Goal: Check status

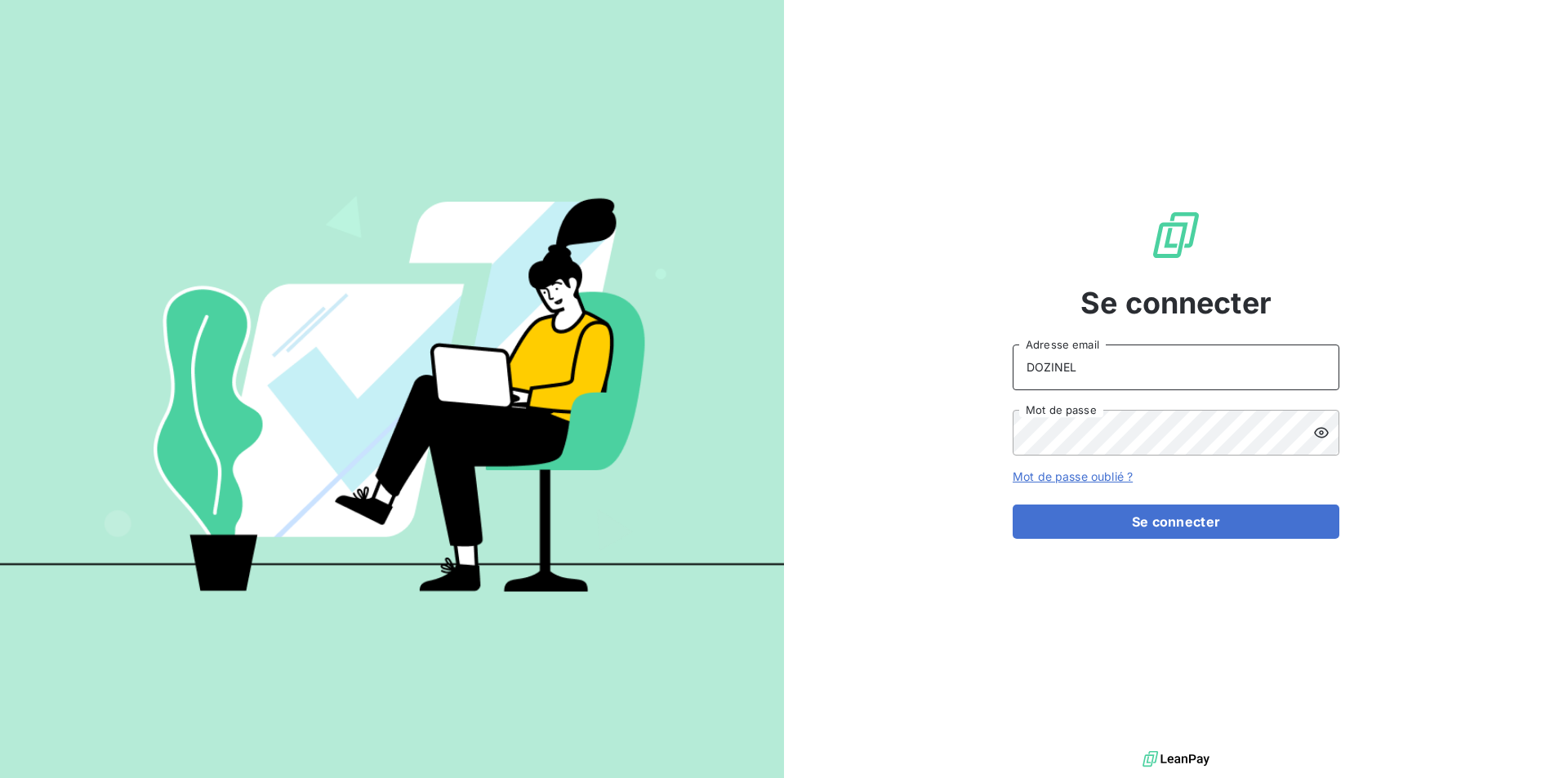
drag, startPoint x: 1072, startPoint y: 373, endPoint x: 964, endPoint y: 365, distance: 108.3
click at [964, 365] on div "Se connecter DOZINEL Adresse email Mot de passe Mot de passe oublié ? Se connec…" at bounding box center [1176, 374] width 784 height 747
type input "nathalie.dozinel@wessling.fr"
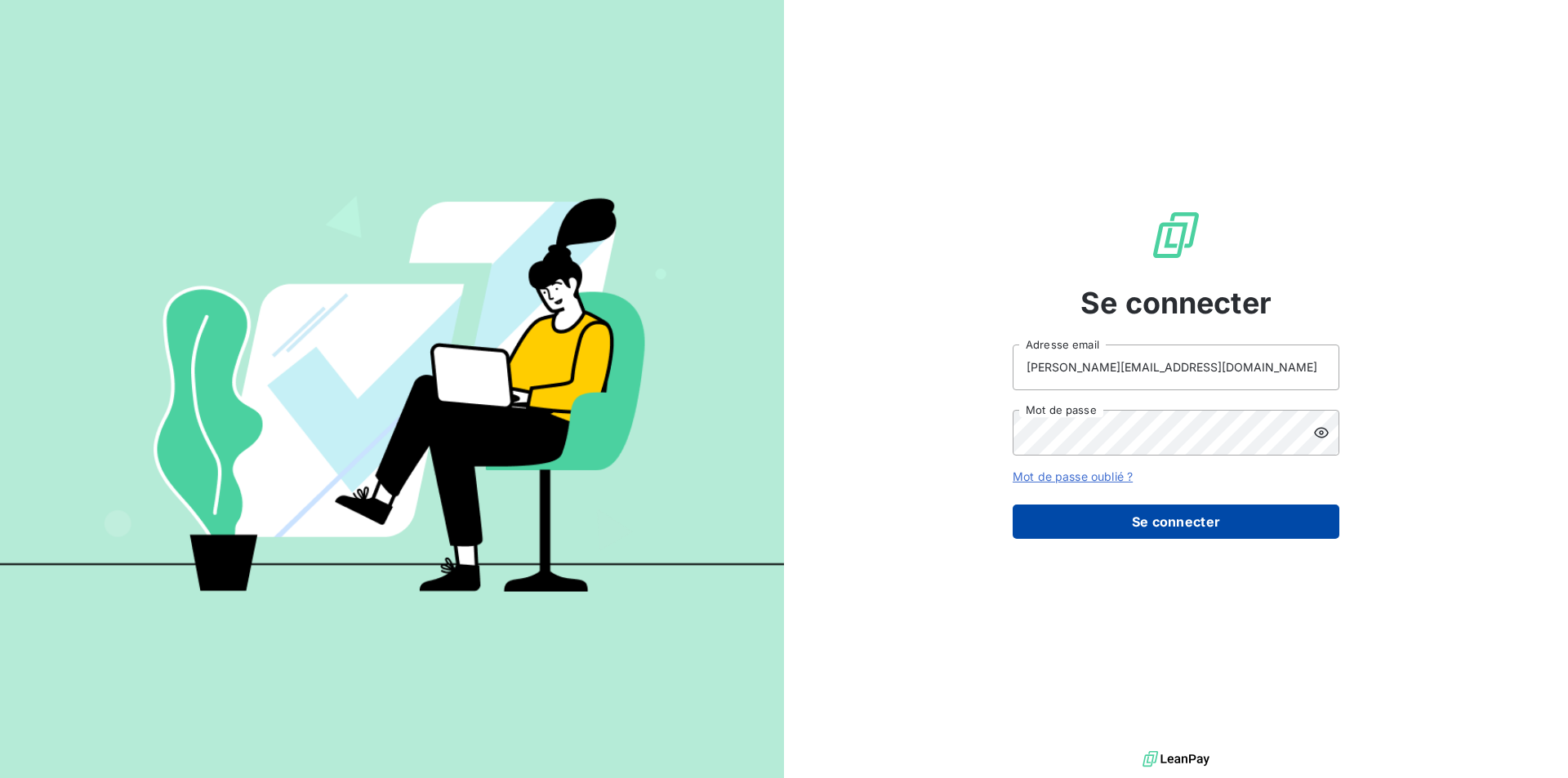
click at [1145, 519] on button "Se connecter" at bounding box center [1175, 522] width 327 height 34
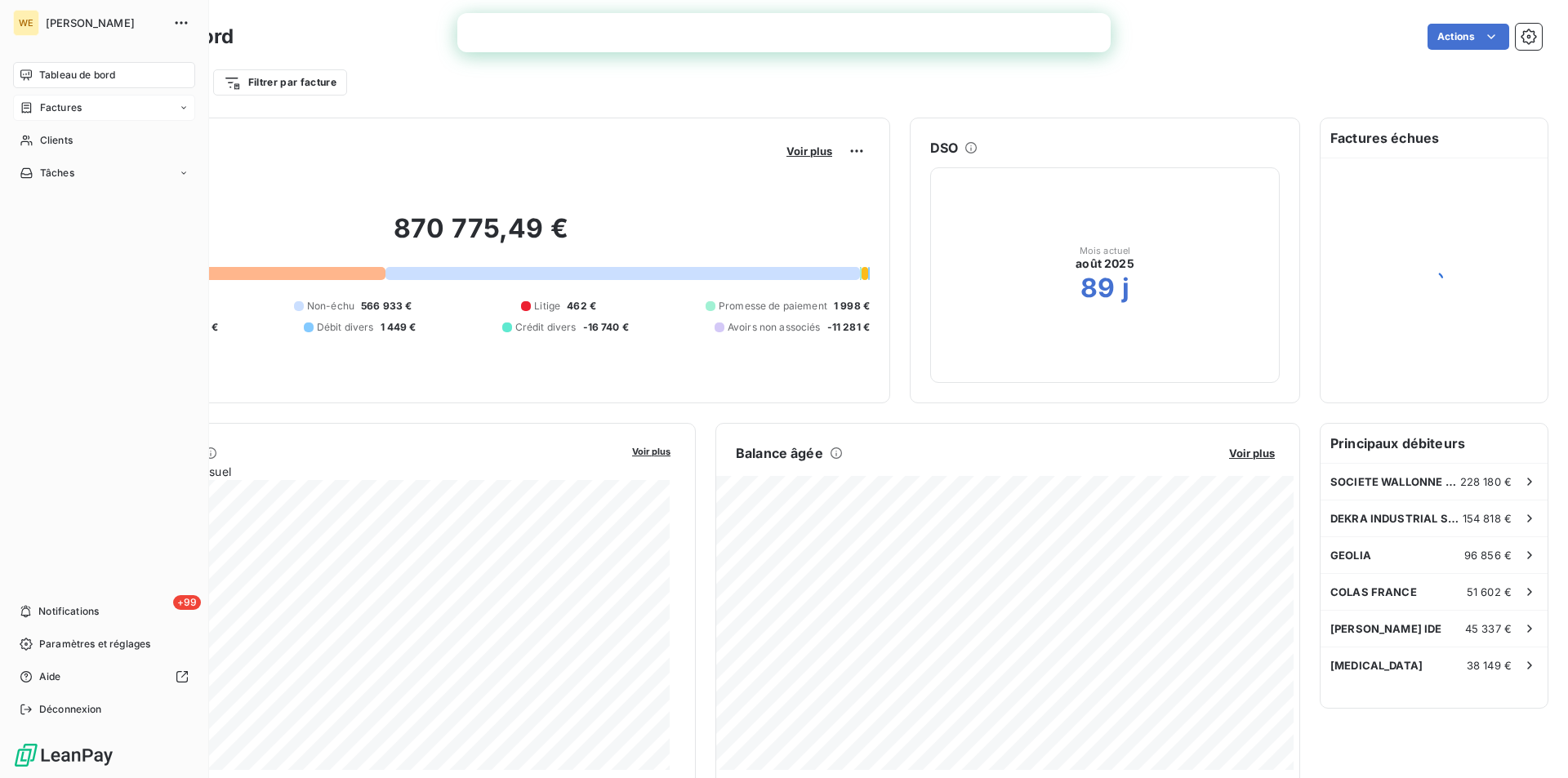
click at [50, 109] on span "Factures" at bounding box center [61, 108] width 42 height 14
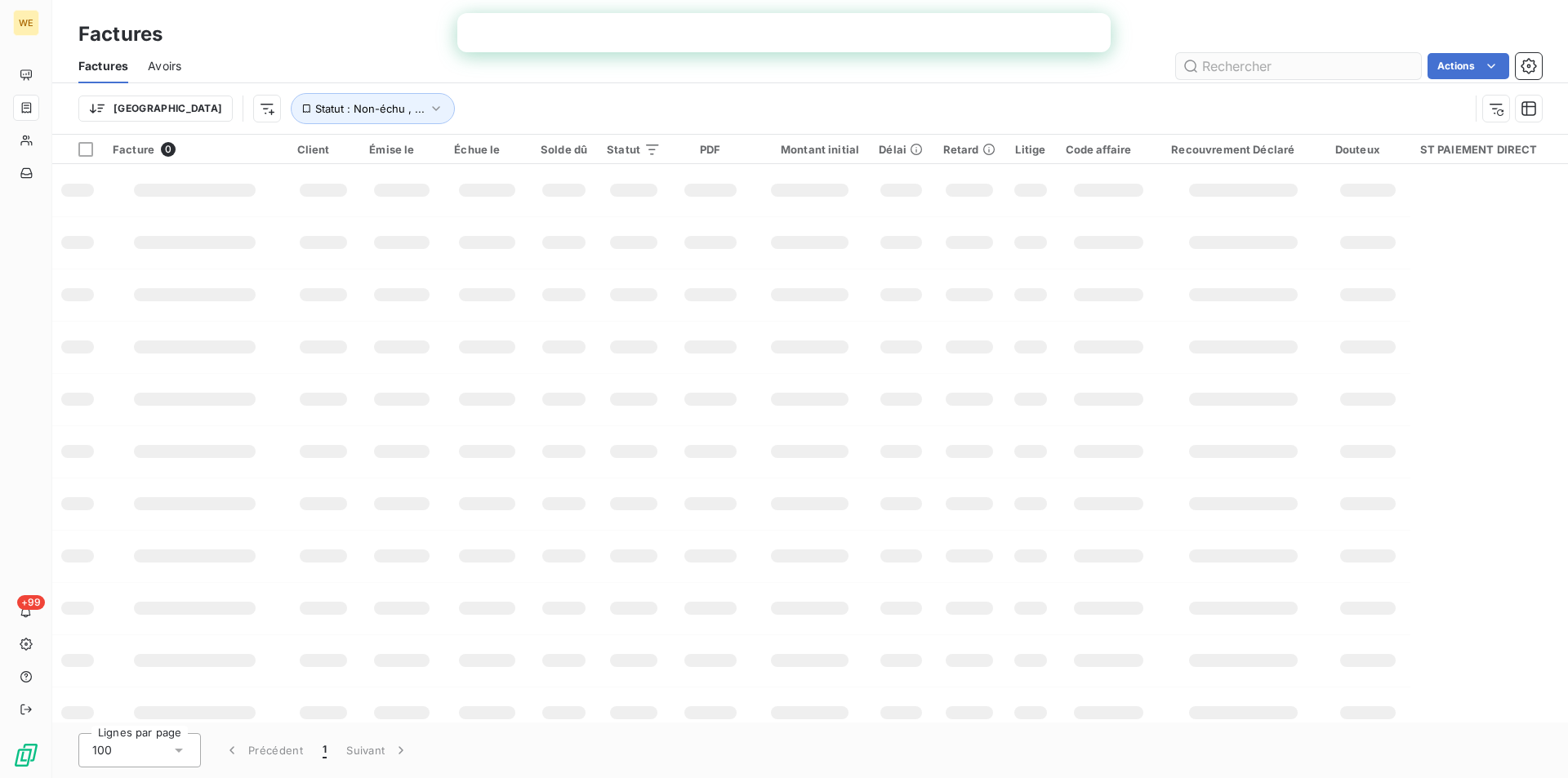
click at [1216, 62] on input "text" at bounding box center [1298, 66] width 245 height 26
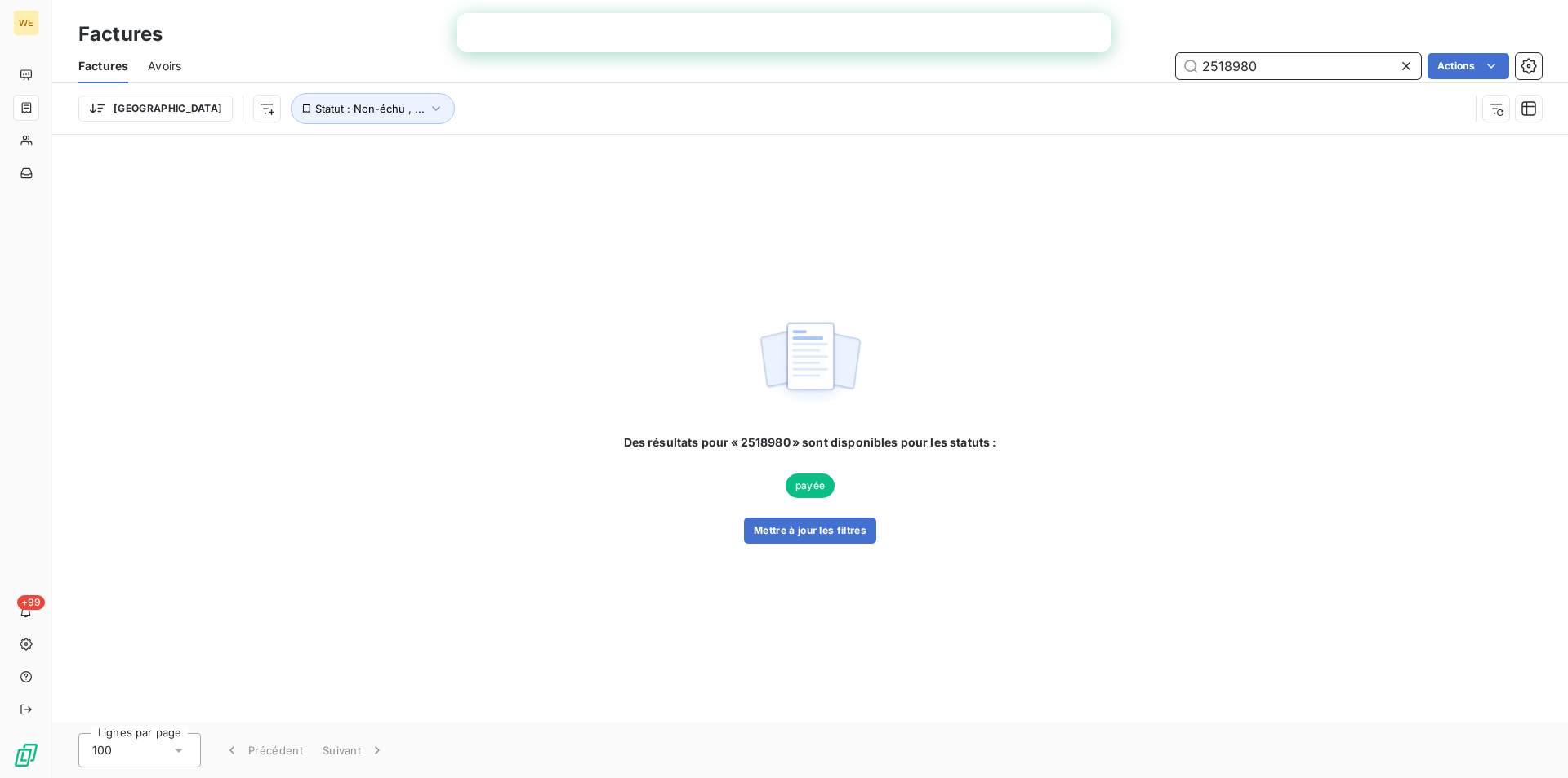
drag, startPoint x: 1293, startPoint y: 60, endPoint x: 1160, endPoint y: 48, distance: 133.5
click at [1160, 48] on div "Factures Factures Avoirs 2518980 Actions Trier Statut : Non-échu , ..." at bounding box center [810, 67] width 1516 height 135
drag, startPoint x: 1256, startPoint y: 68, endPoint x: 1117, endPoint y: 50, distance: 140.2
click at [1117, 50] on div "Factures Avoirs 2518978 Actions" at bounding box center [810, 66] width 1516 height 34
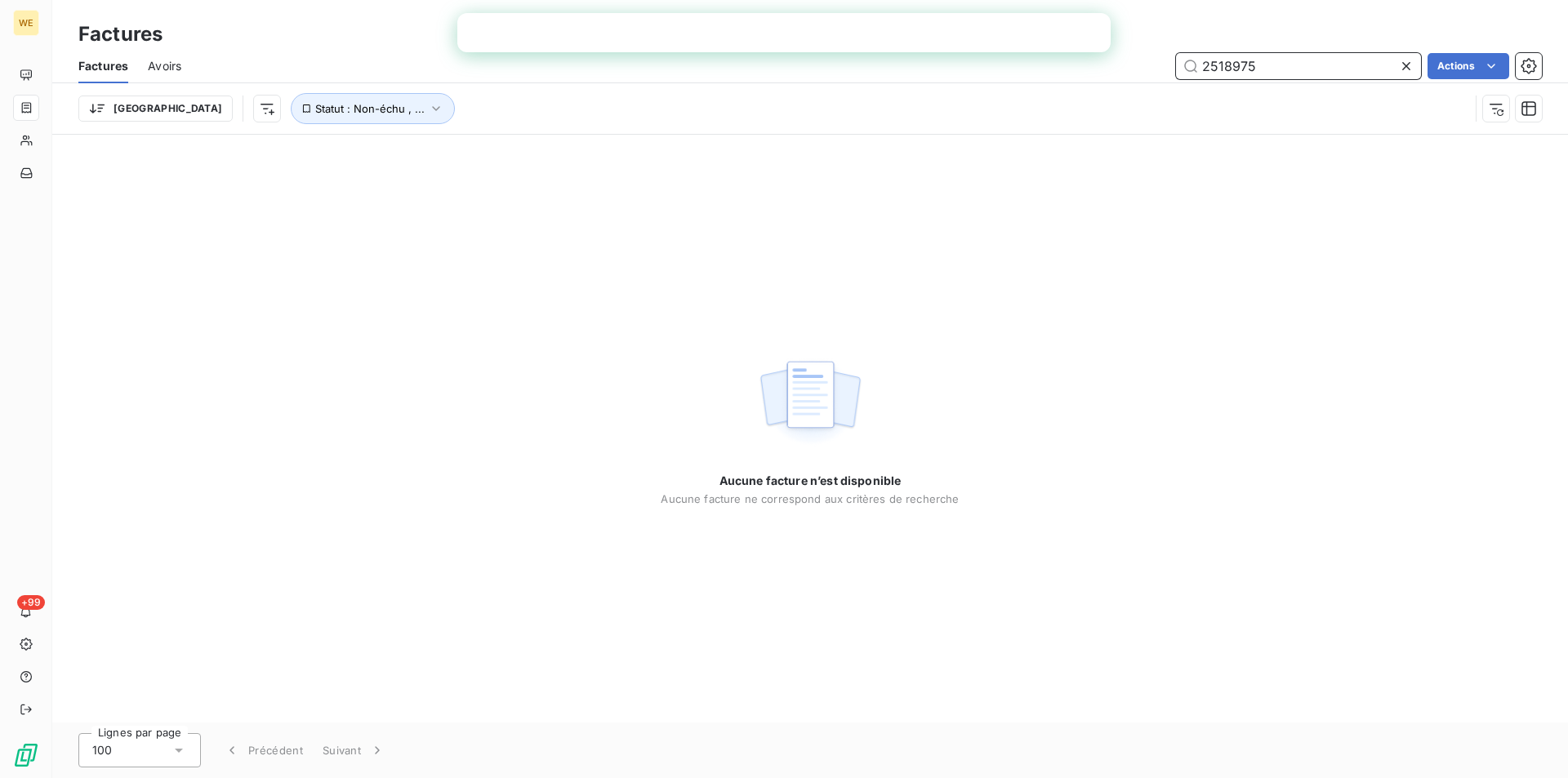
type input "2518975"
